Goal: Book appointment/travel/reservation

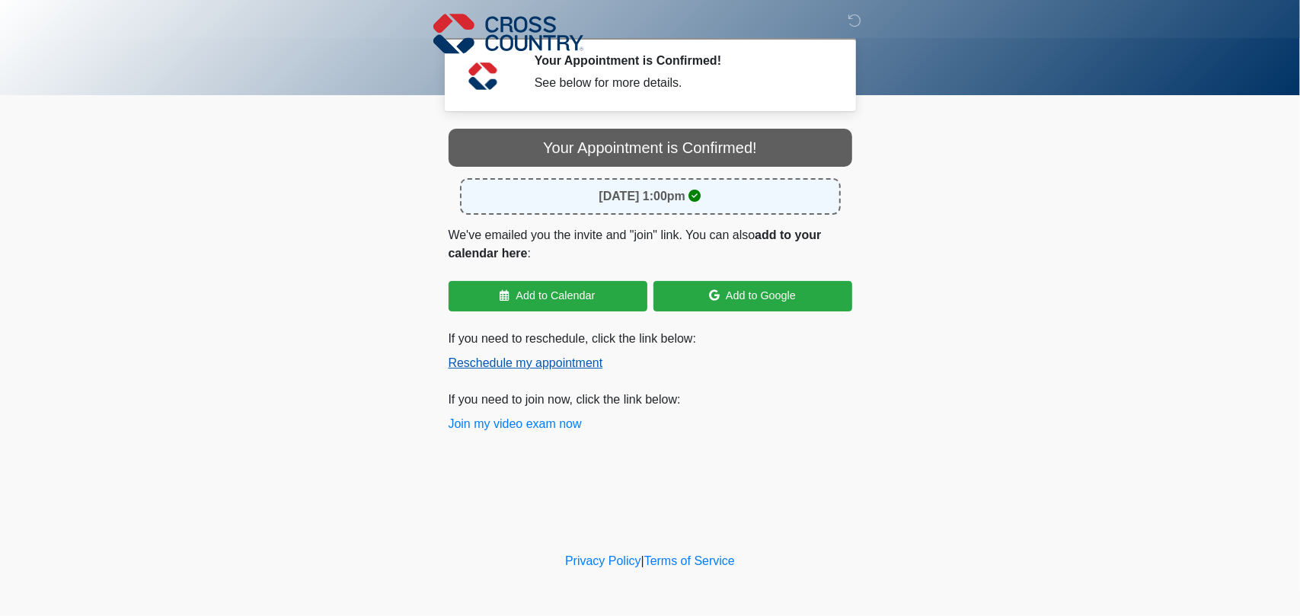
click at [534, 362] on button "Reschedule my appointment" at bounding box center [526, 363] width 155 height 18
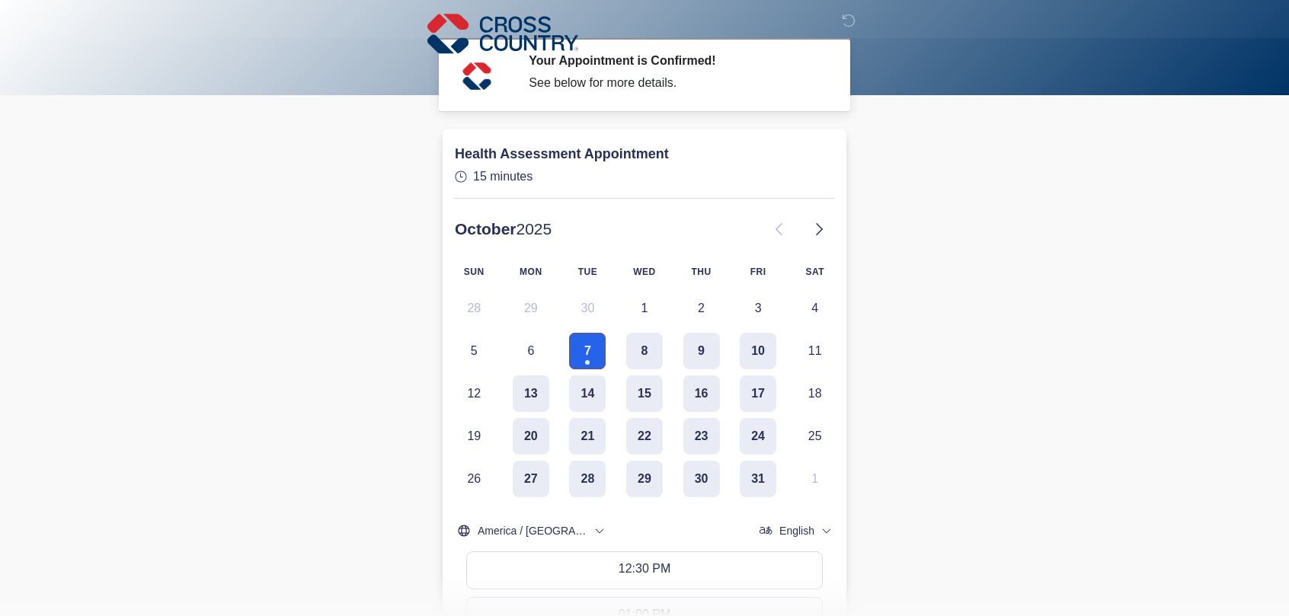
click at [580, 342] on button "7" at bounding box center [587, 351] width 37 height 37
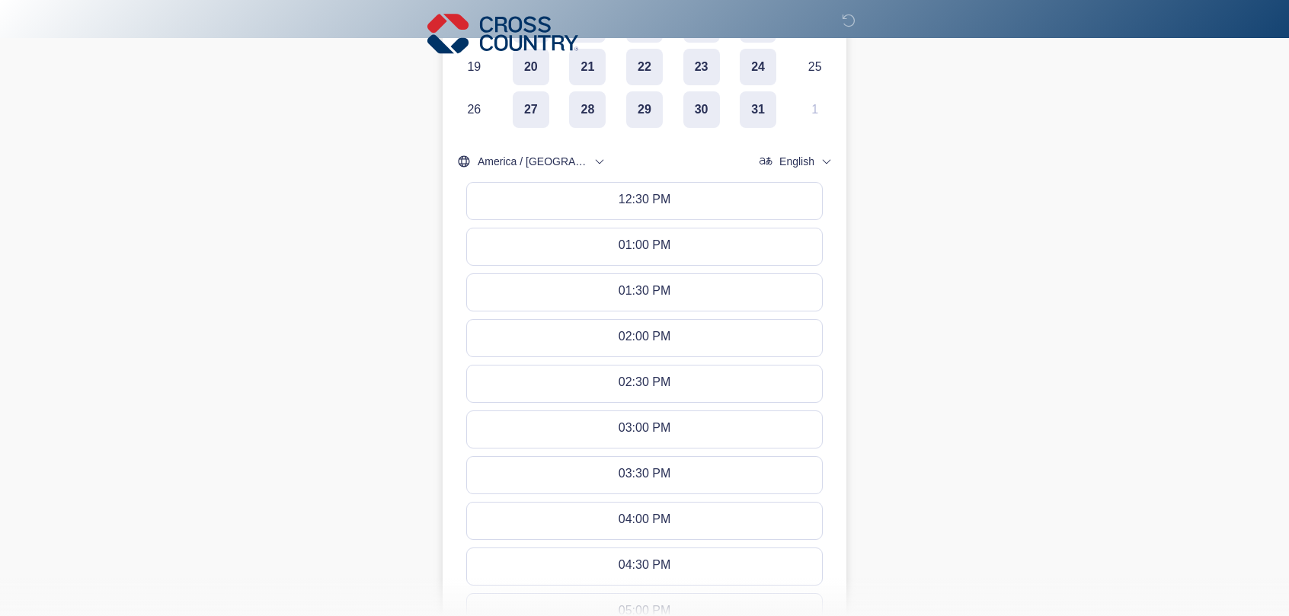
scroll to position [372, 0]
click at [646, 328] on div "02:00 PM - 02:15 PM" at bounding box center [644, 336] width 115 height 17
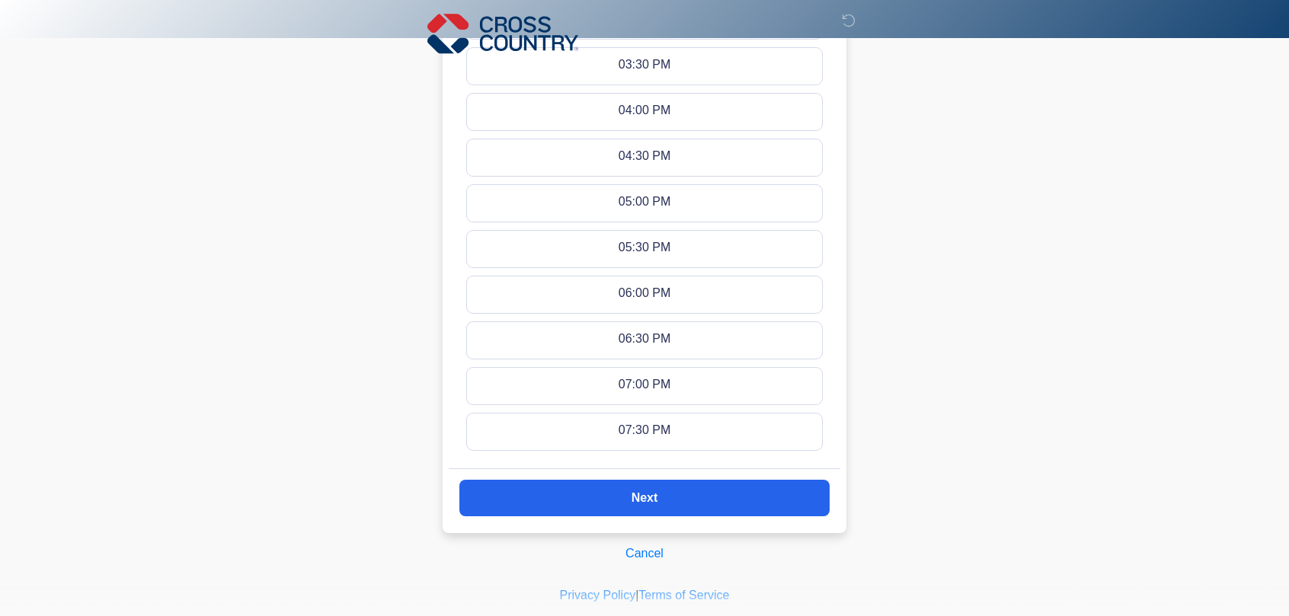
scroll to position [809, 0]
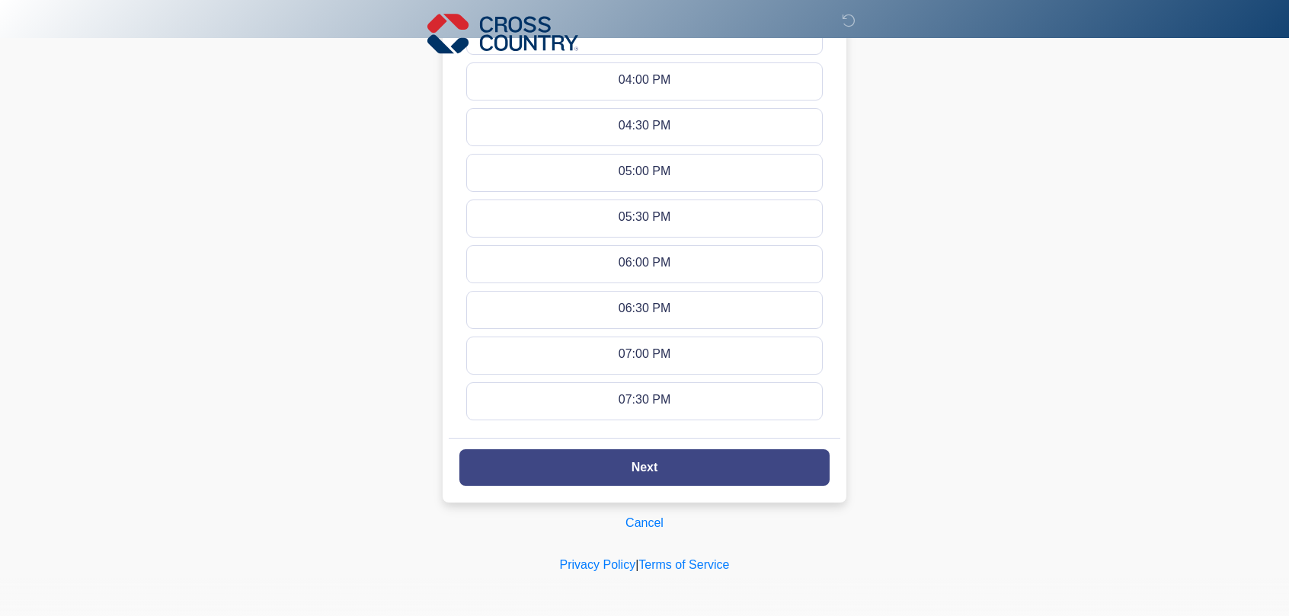
click at [680, 464] on button "Next" at bounding box center [644, 467] width 370 height 37
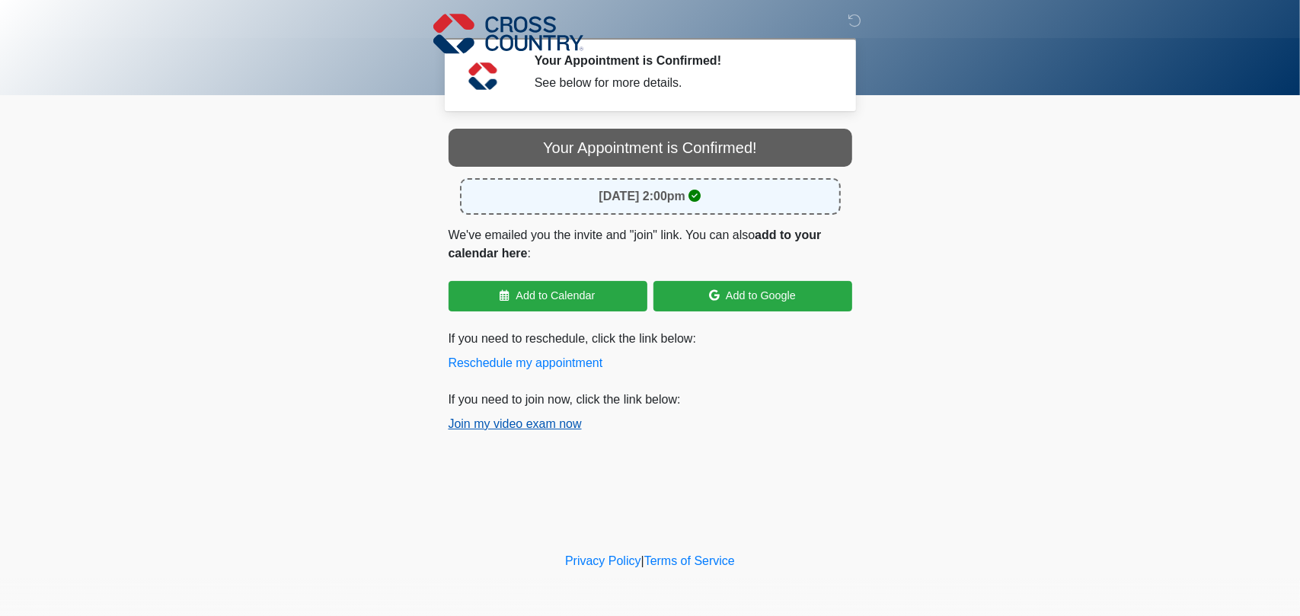
click at [501, 432] on button "Join my video exam now" at bounding box center [515, 424] width 133 height 18
